Goal: Information Seeking & Learning: Learn about a topic

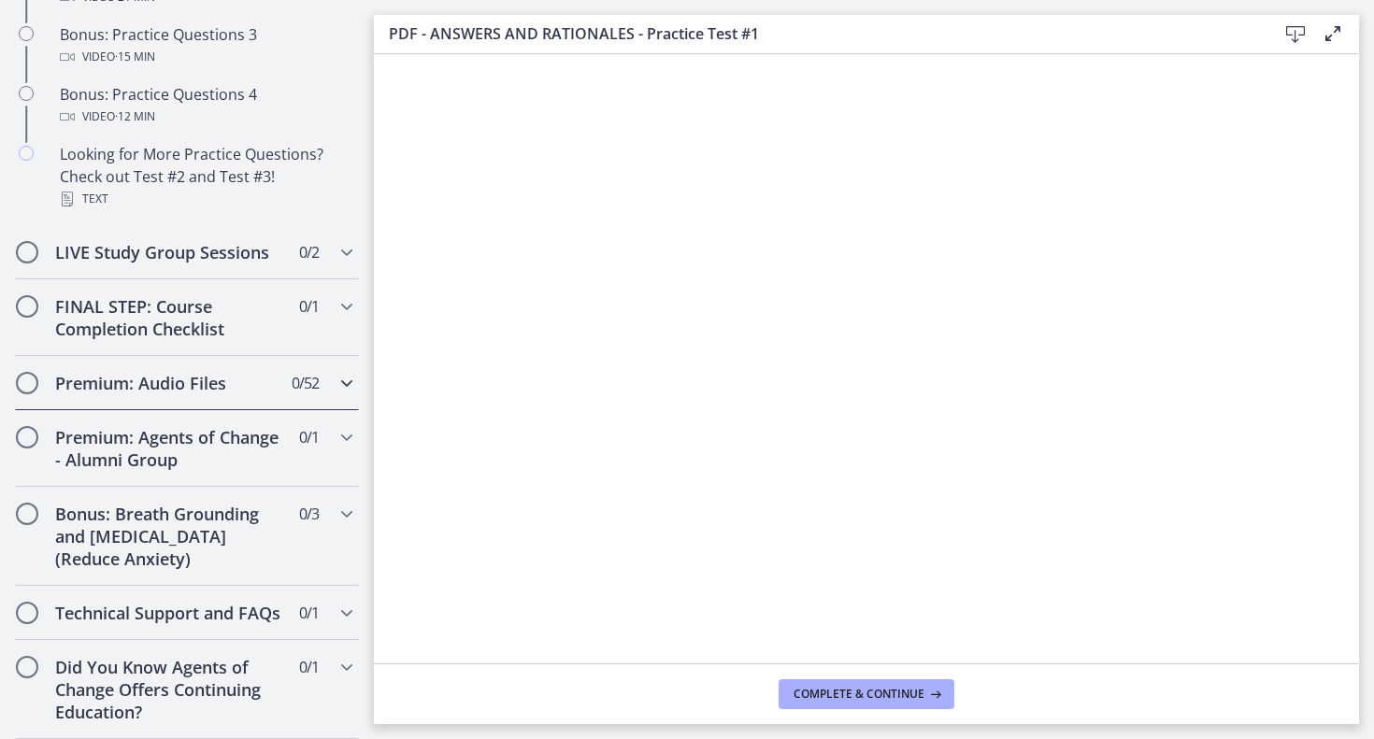
click at [270, 392] on h2 "Premium: Audio Files" at bounding box center [169, 383] width 228 height 22
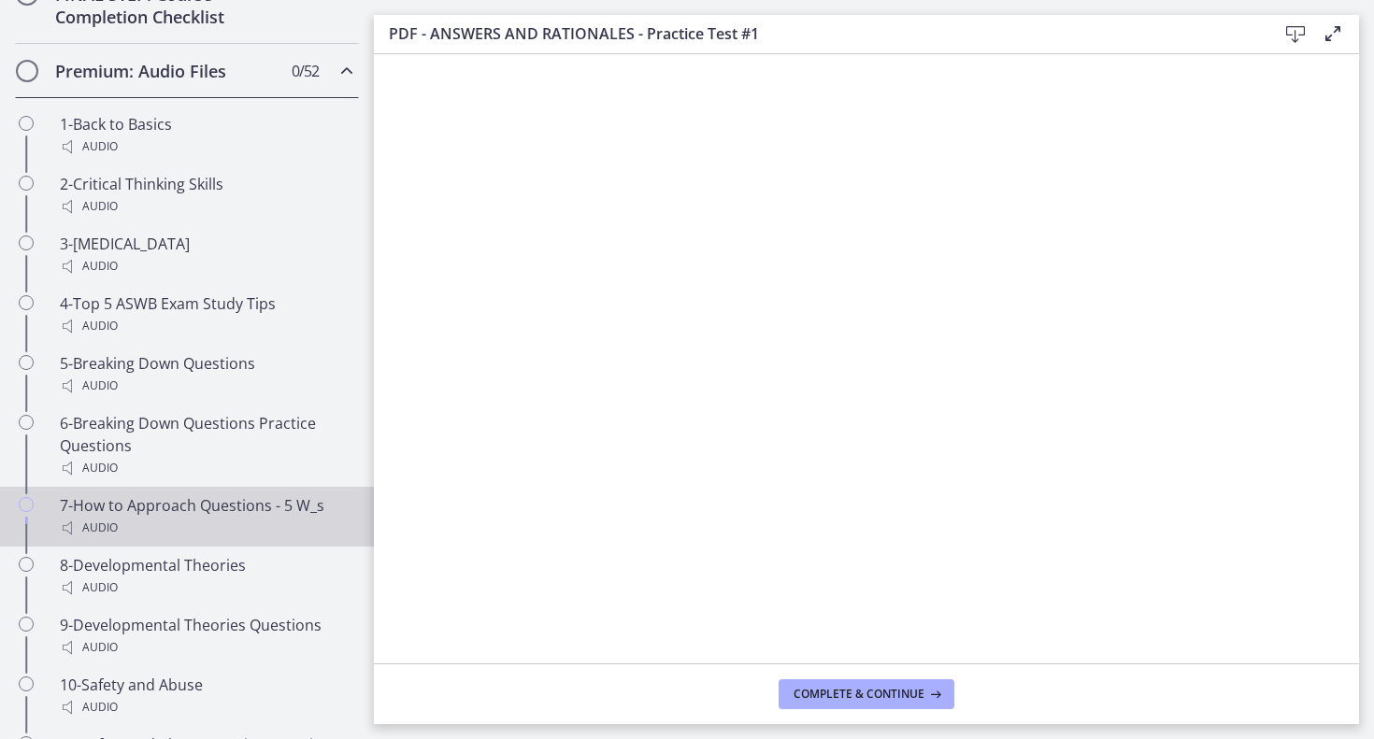
scroll to position [1142, 0]
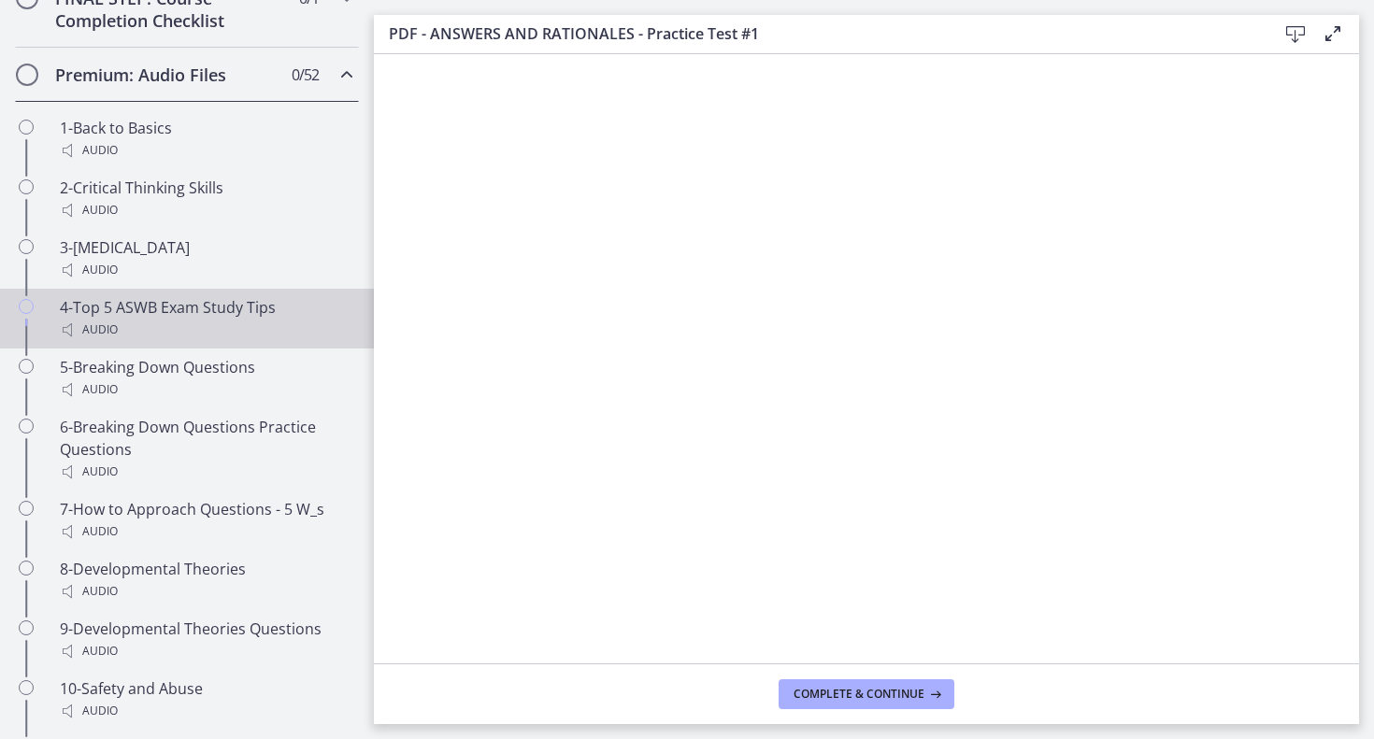
click at [224, 319] on div "Audio" at bounding box center [206, 330] width 292 height 22
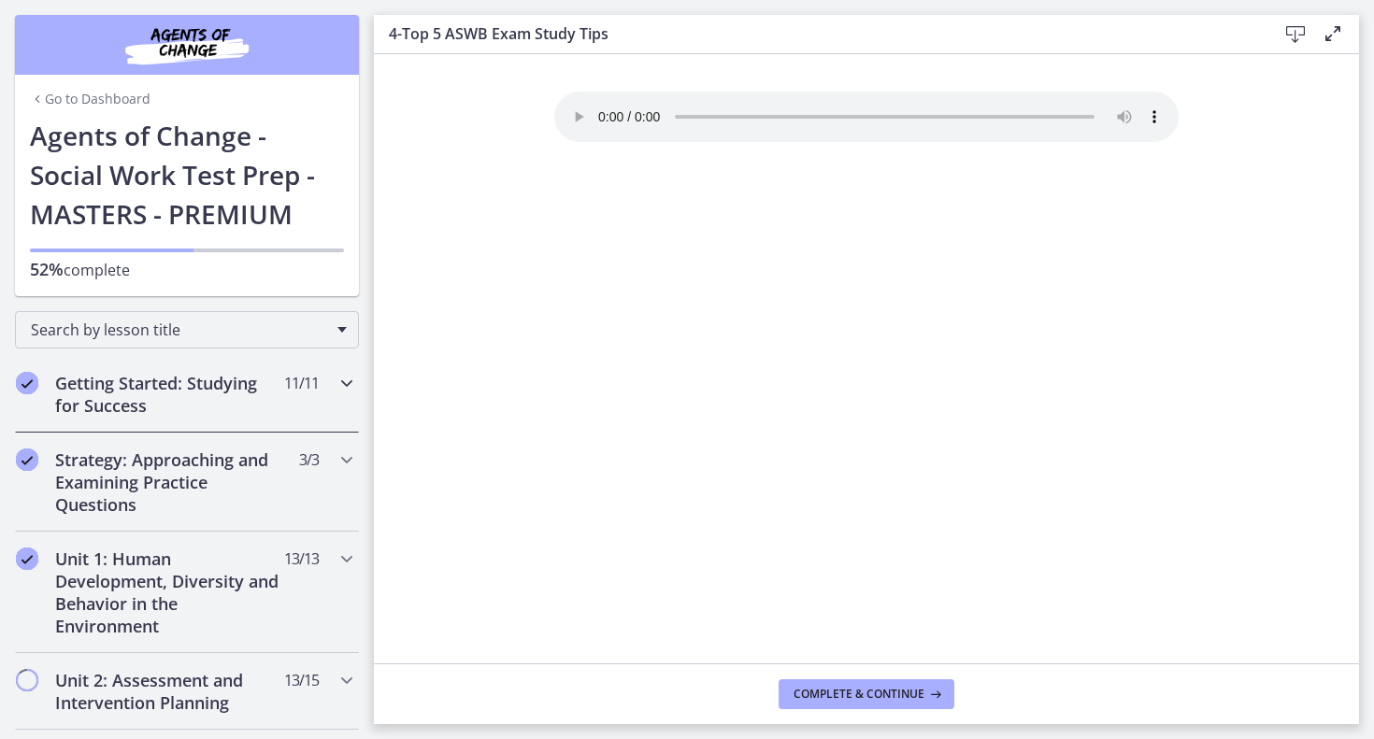
click at [336, 386] on icon "Chapters" at bounding box center [347, 383] width 22 height 22
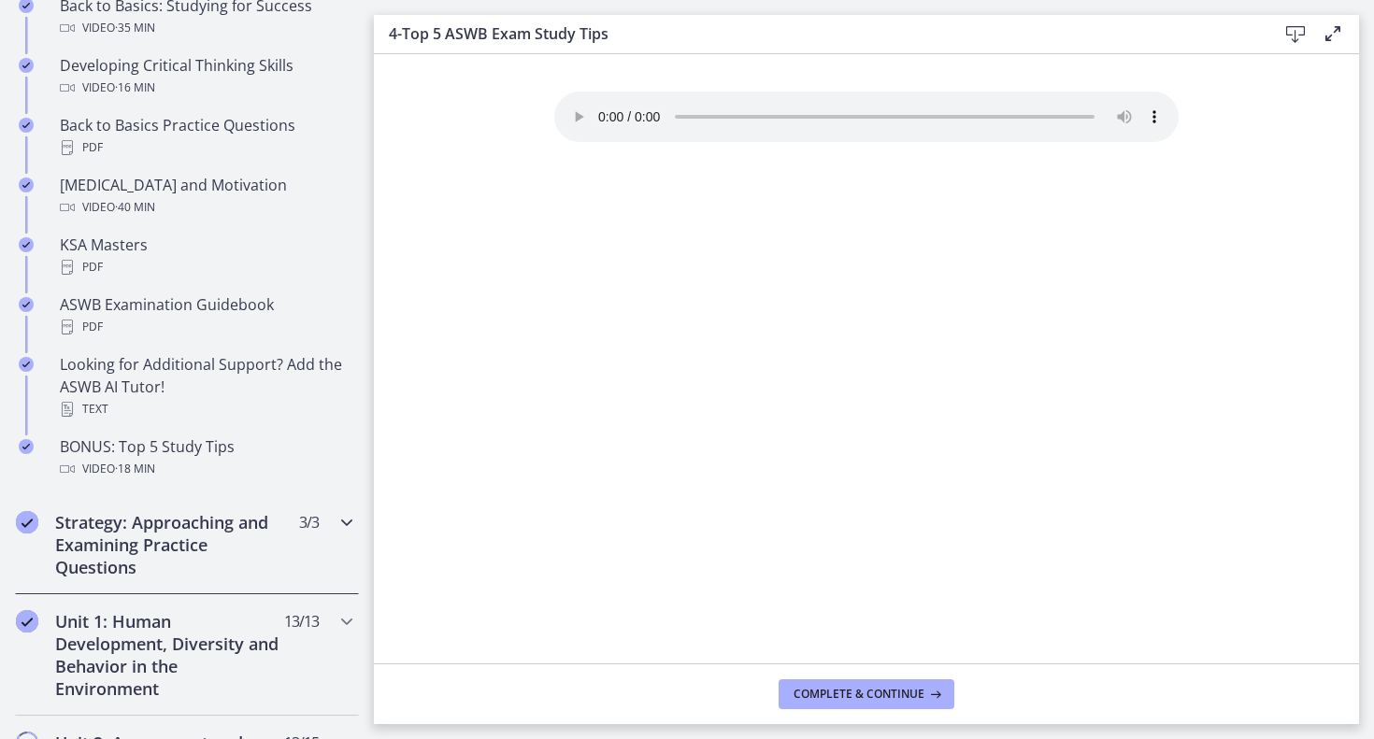
scroll to position [721, 0]
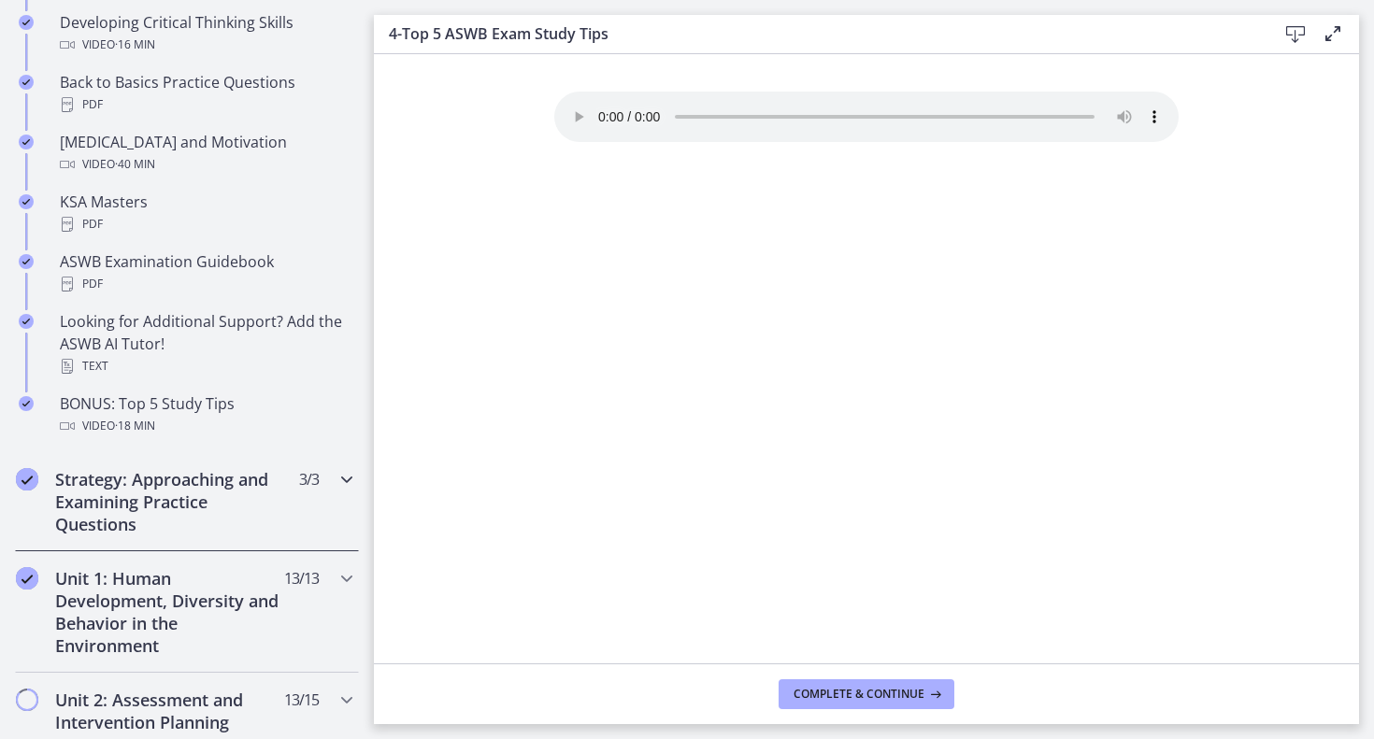
click at [302, 507] on div "Strategy: Approaching and Examining Practice Questions 3 / 3 Completed" at bounding box center [187, 501] width 344 height 99
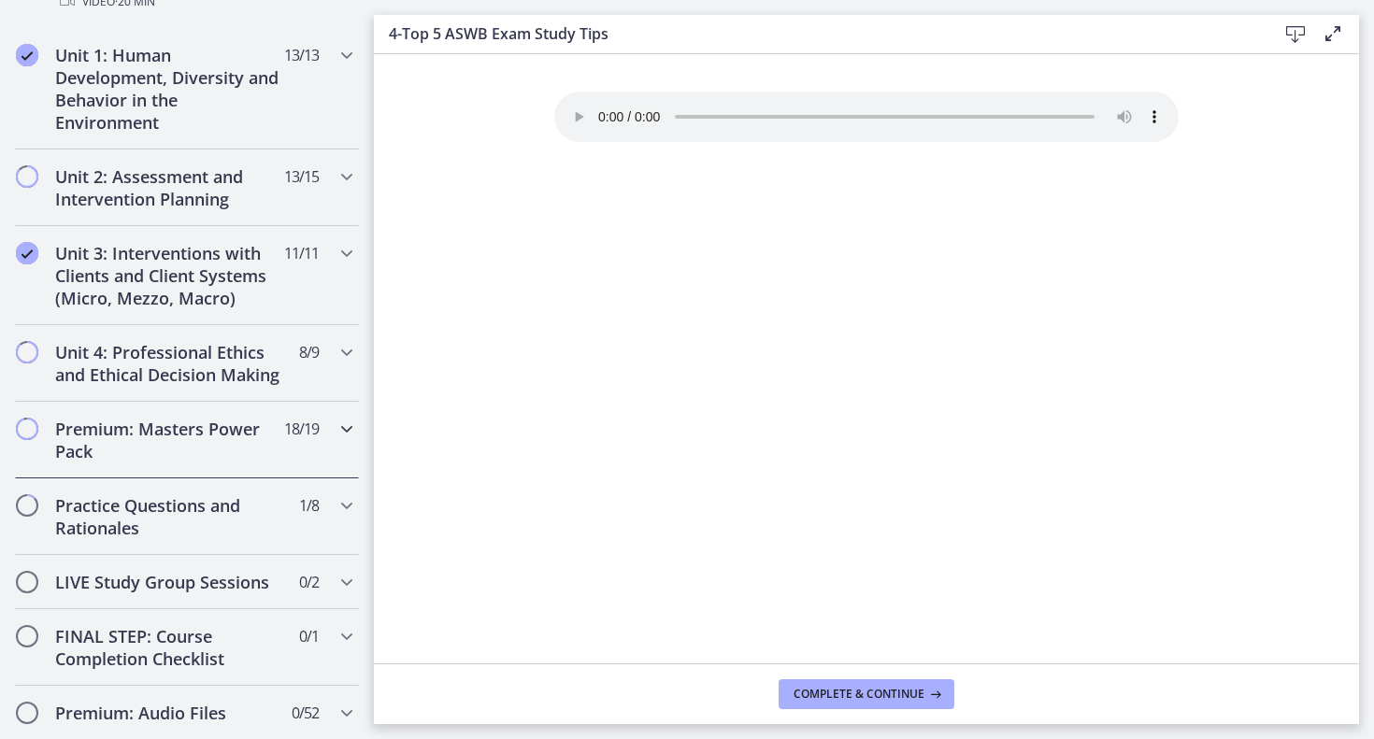
click at [300, 447] on div "Premium: Masters Power Pack 18 / 19 Completed" at bounding box center [187, 440] width 344 height 77
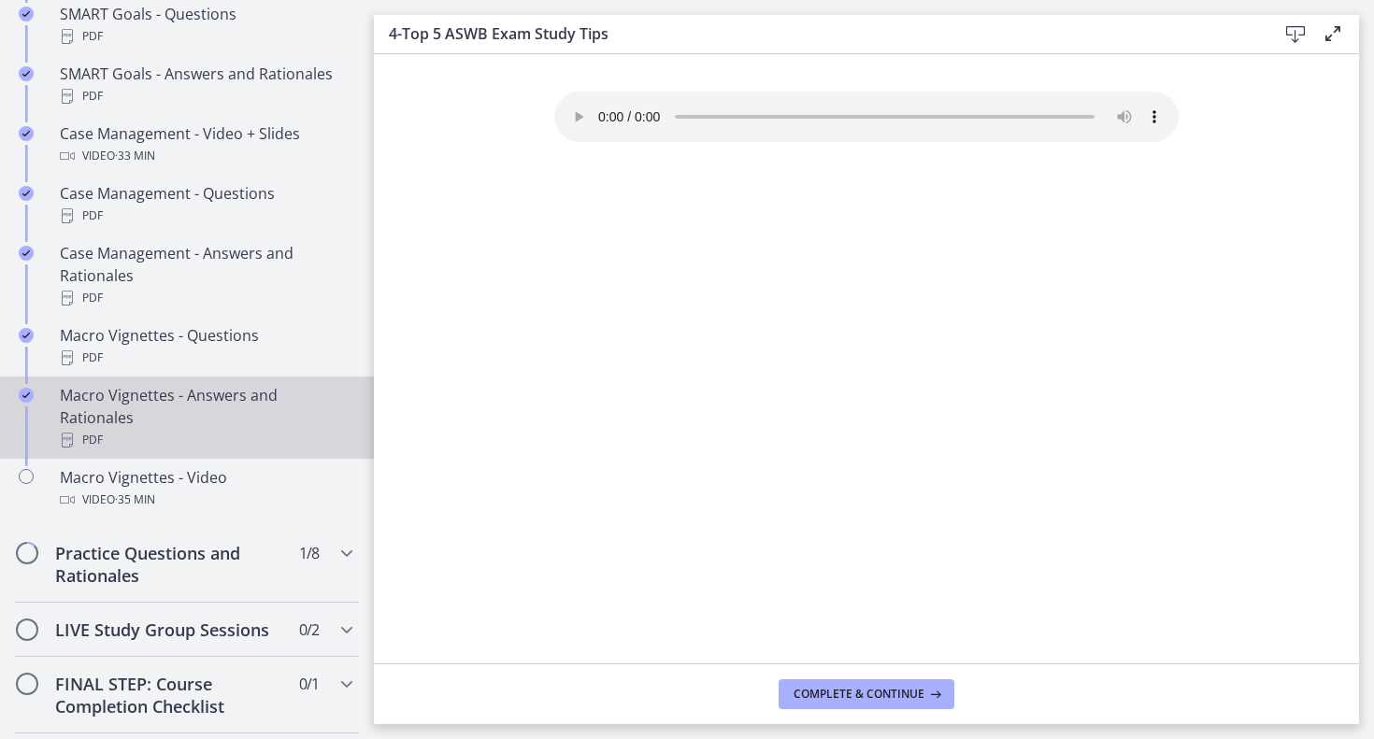
scroll to position [1756, 0]
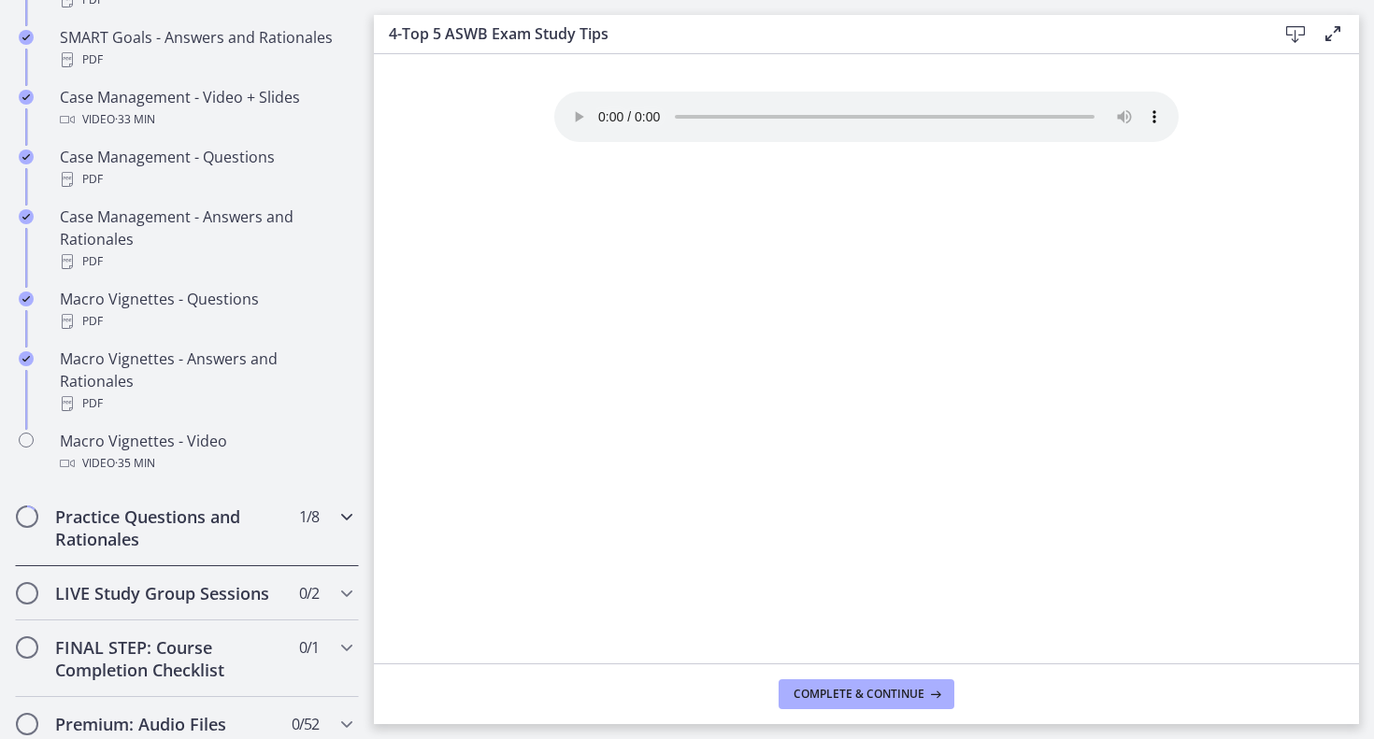
click at [324, 494] on div "Practice Questions and Rationales 1 / 8 Completed" at bounding box center [187, 528] width 344 height 77
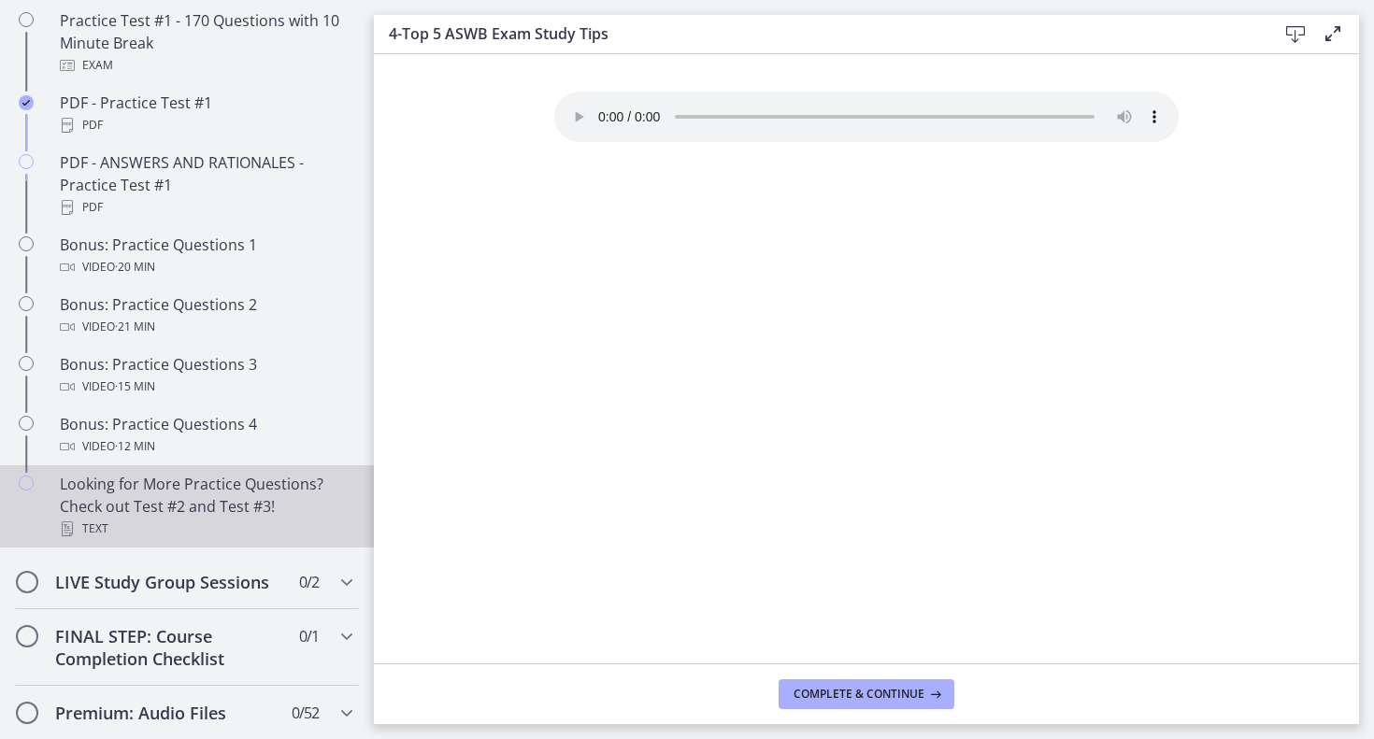
scroll to position [1048, 0]
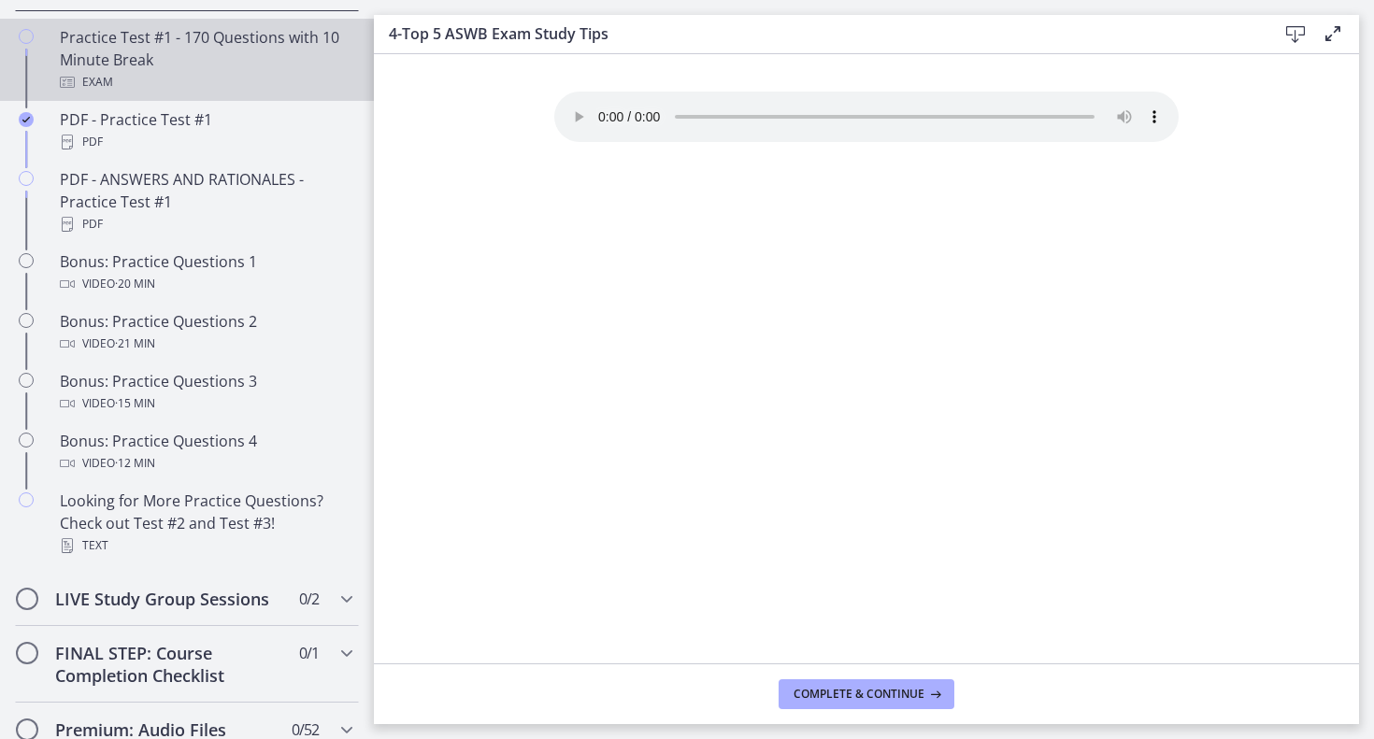
click at [158, 44] on div "Practice Test #1 - 170 Questions with 10 Minute Break Exam" at bounding box center [206, 59] width 292 height 67
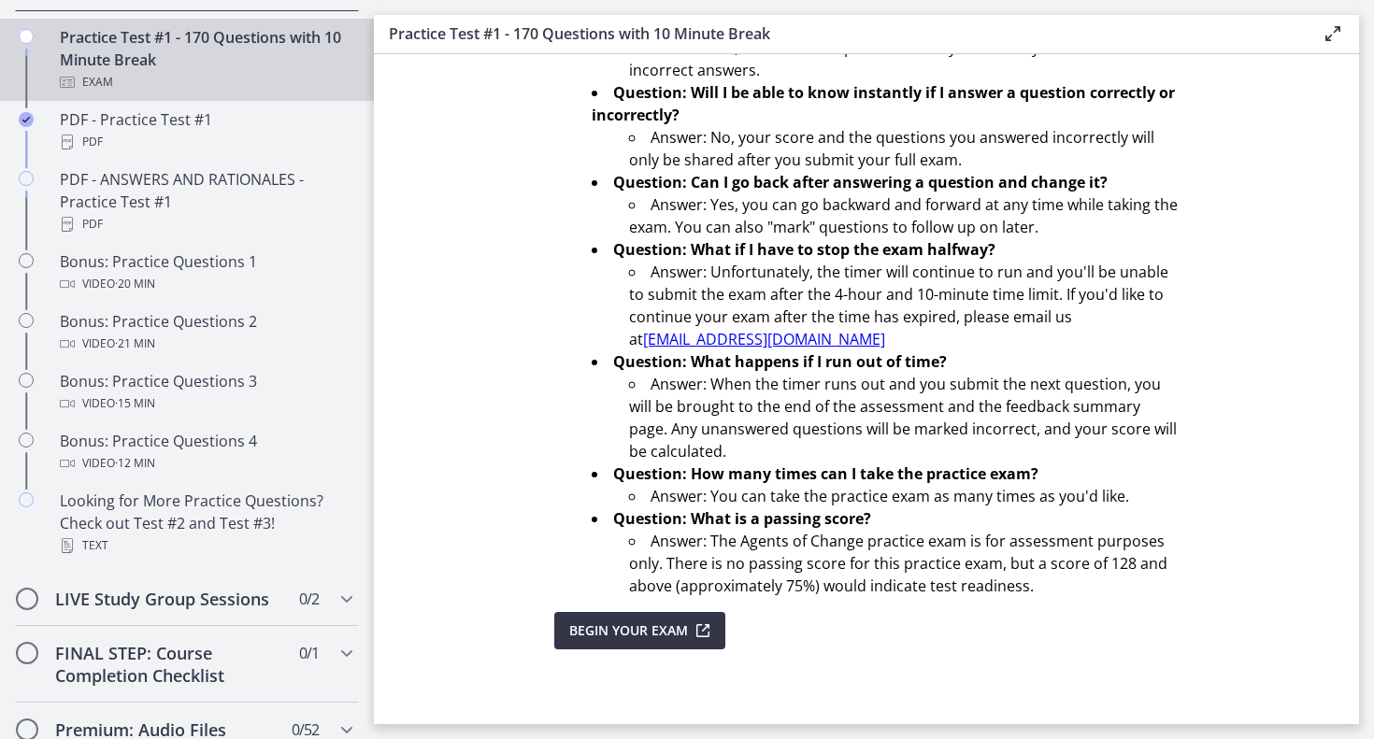
click at [677, 631] on span "Begin Your Exam" at bounding box center [628, 631] width 119 height 22
